Goal: Communication & Community: Answer question/provide support

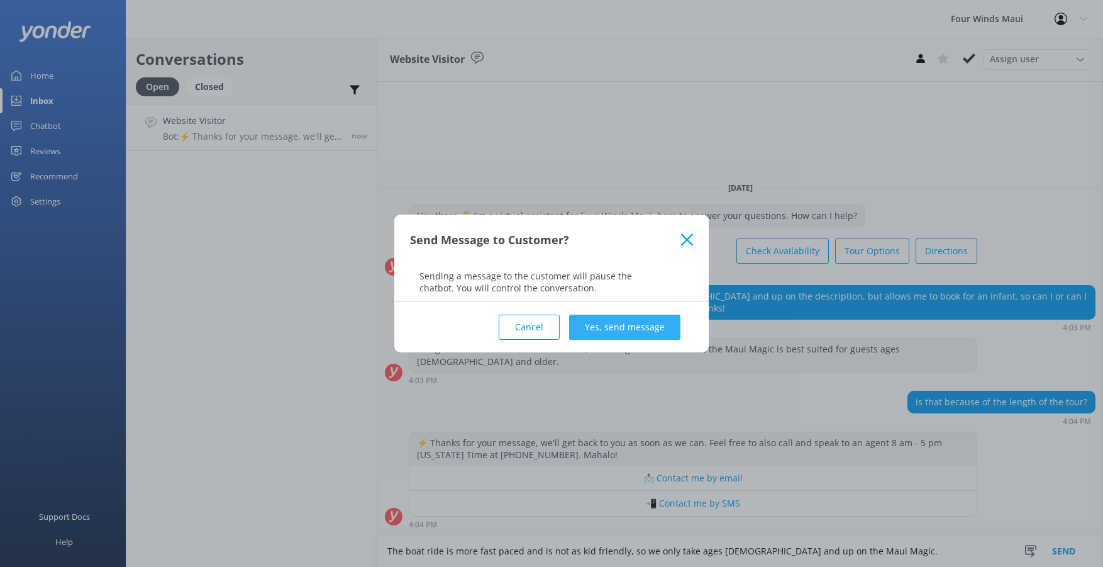
type textarea "The boat ride is more fast paced and is not as kid friendly, so we only take ag…"
click at [623, 331] on button "Yes, send message" at bounding box center [624, 326] width 111 height 25
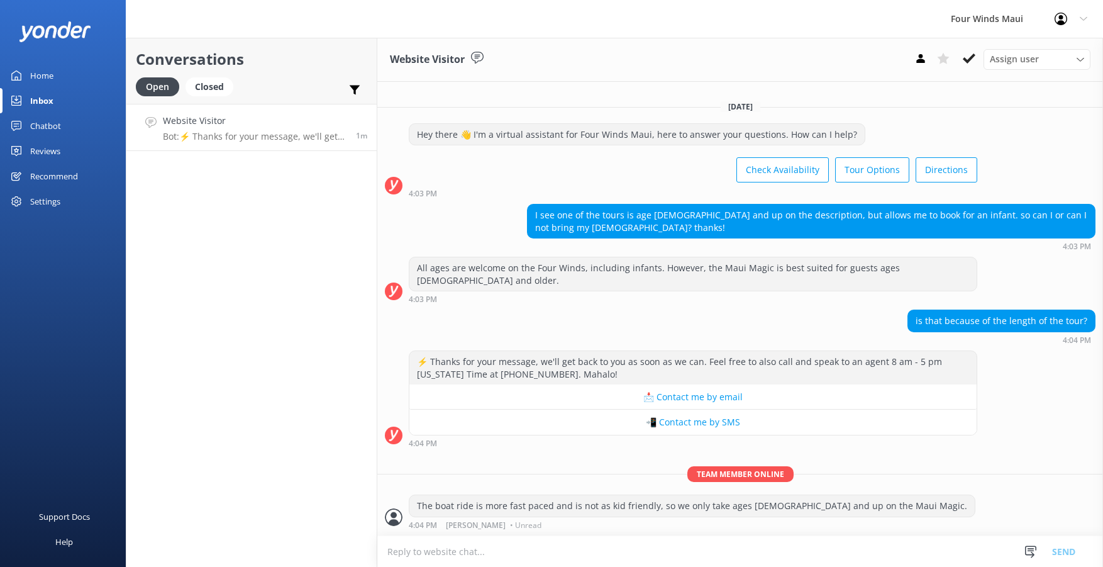
click at [723, 548] on textarea at bounding box center [740, 551] width 726 height 31
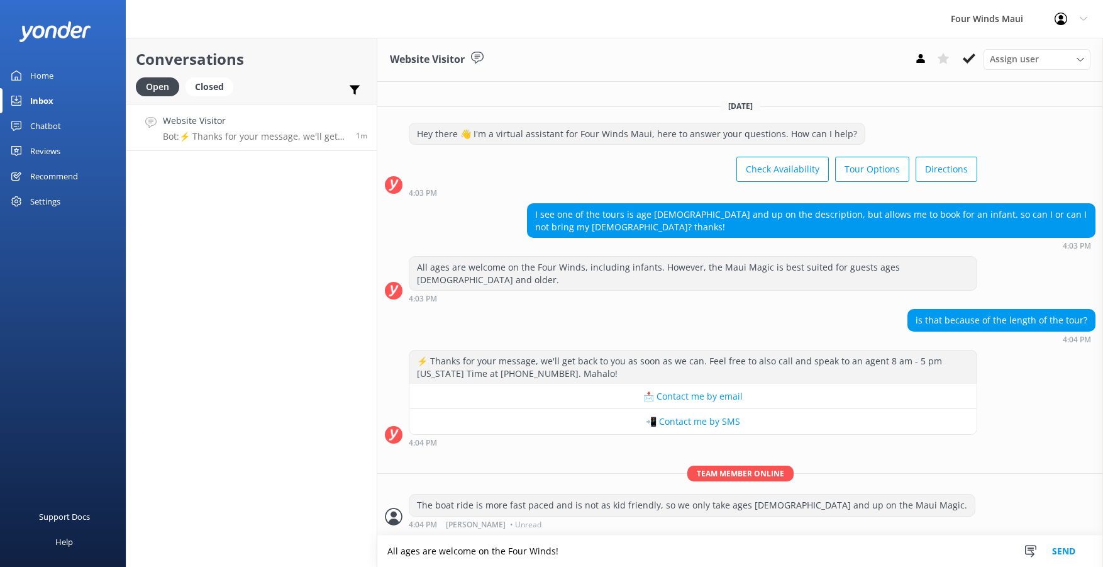
type textarea "All ages are welcome on the Four Winds!"
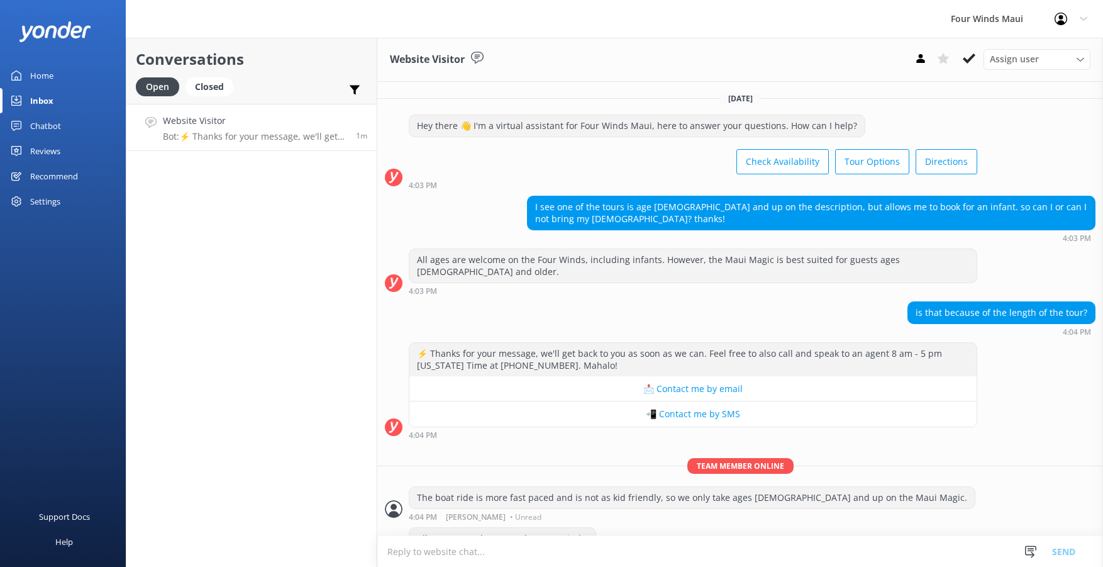
scroll to position [20, 0]
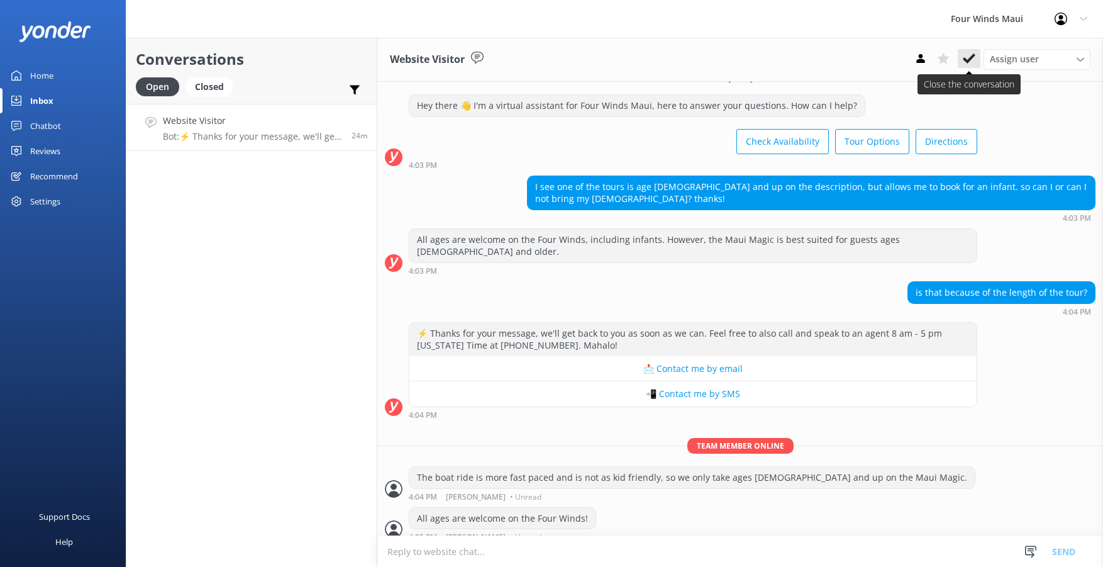
click at [971, 62] on icon at bounding box center [969, 58] width 13 height 13
